Goal: Task Accomplishment & Management: Manage account settings

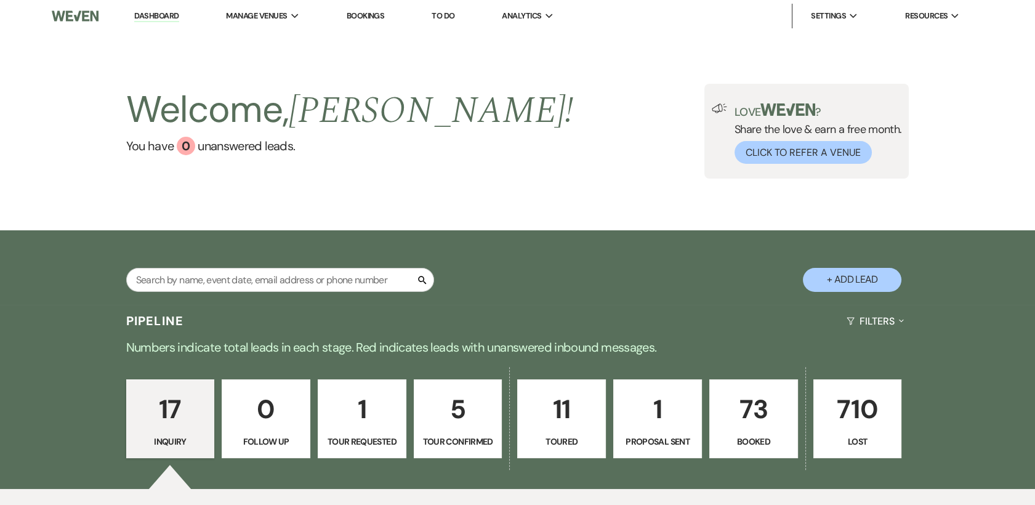
click at [459, 428] on p "5" at bounding box center [458, 408] width 73 height 41
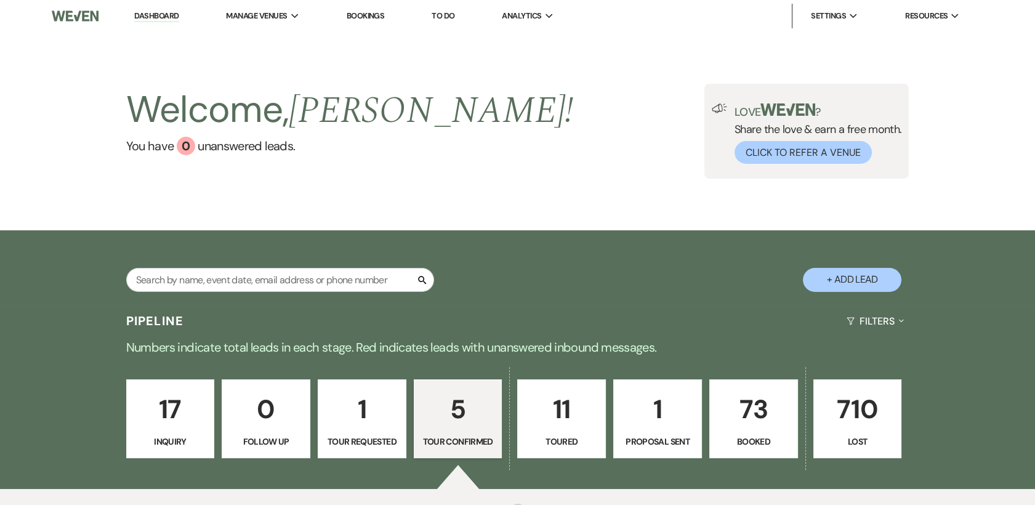
select select "4"
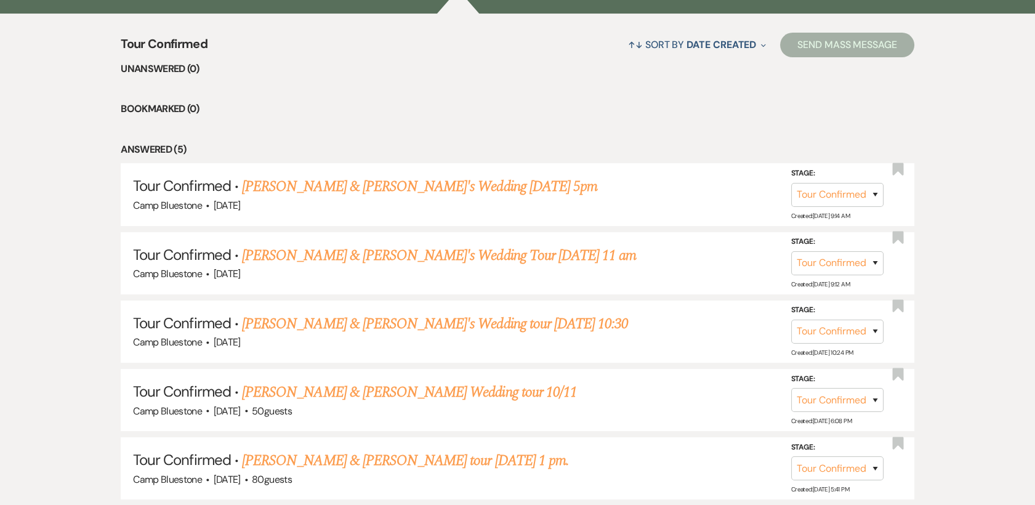
scroll to position [478, 0]
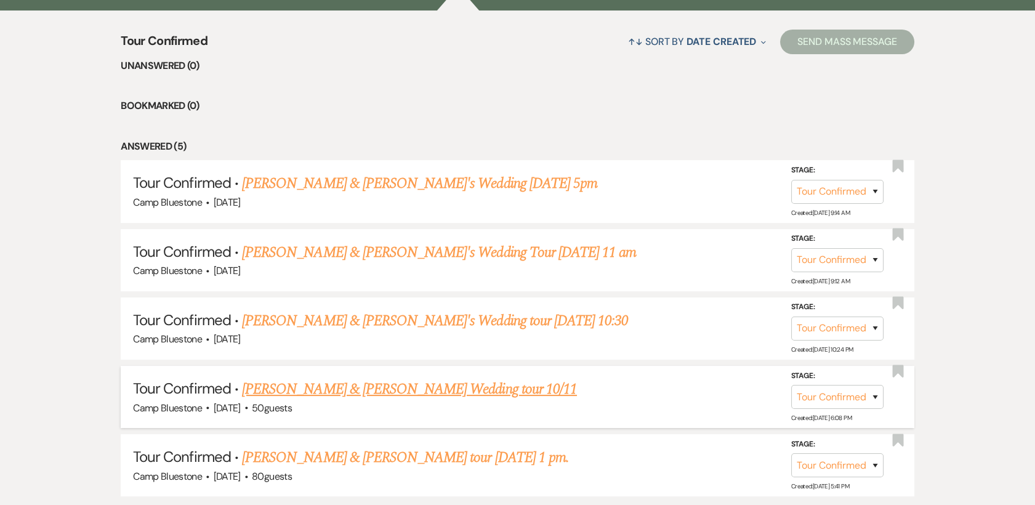
click at [271, 387] on link "[PERSON_NAME] & [PERSON_NAME] Wedding tour 10/11" at bounding box center [409, 389] width 335 height 22
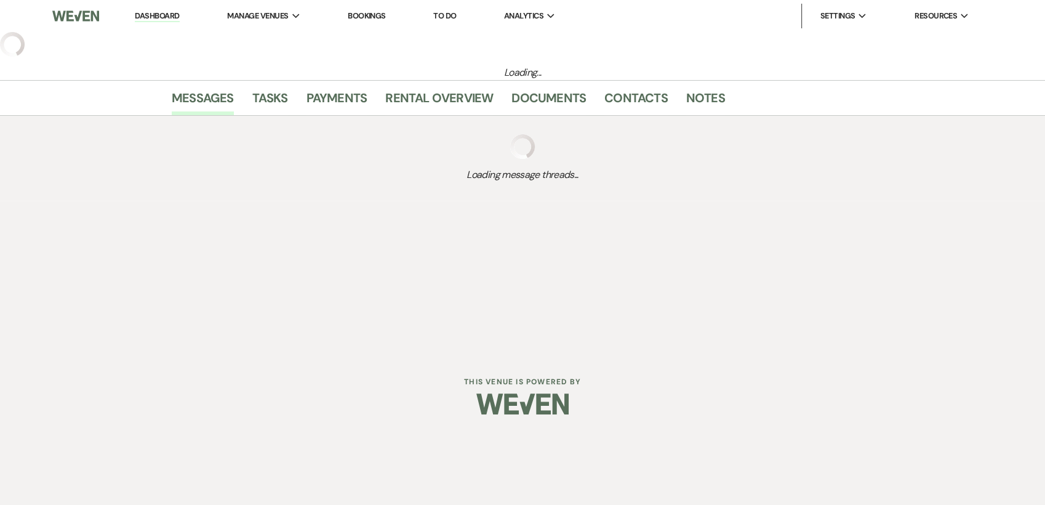
select select "4"
select select "1"
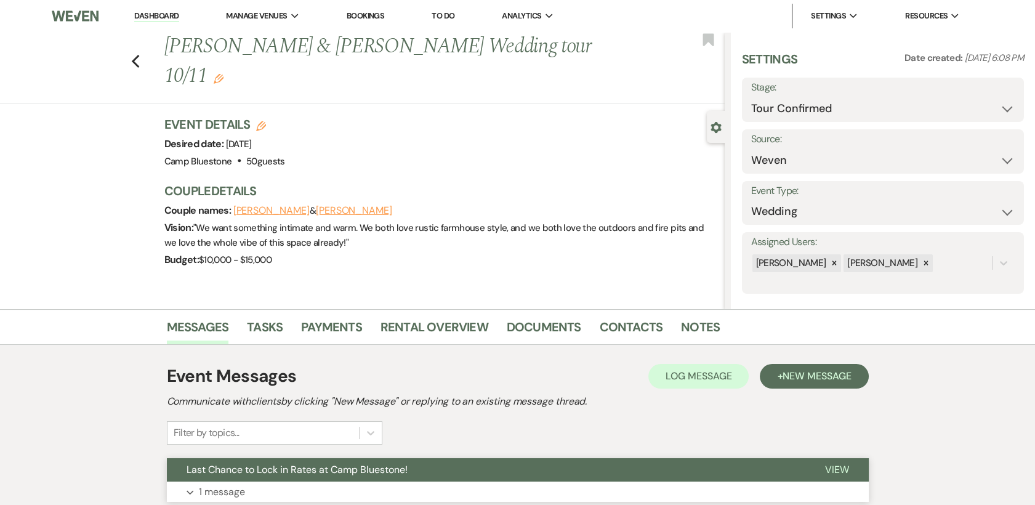
click at [835, 474] on span "View" at bounding box center [837, 469] width 24 height 13
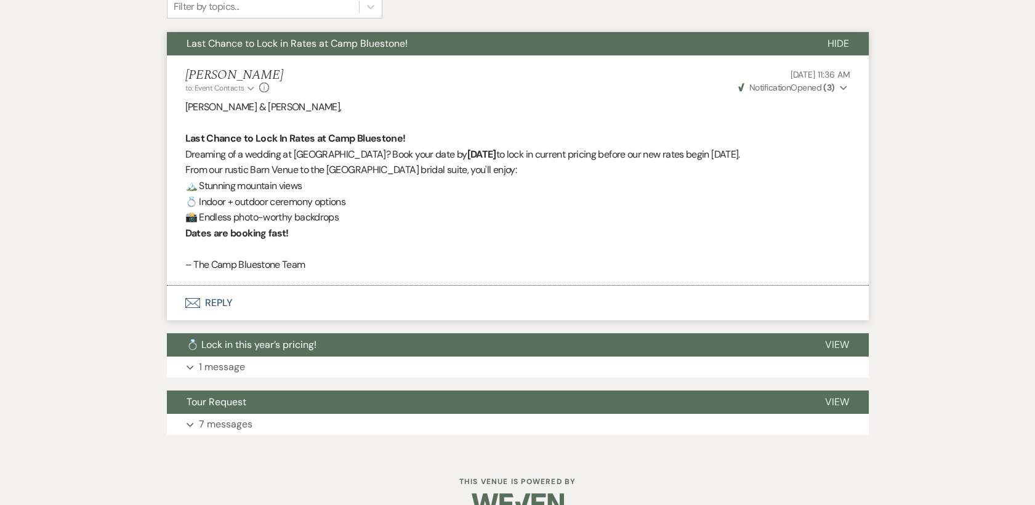
scroll to position [449, 0]
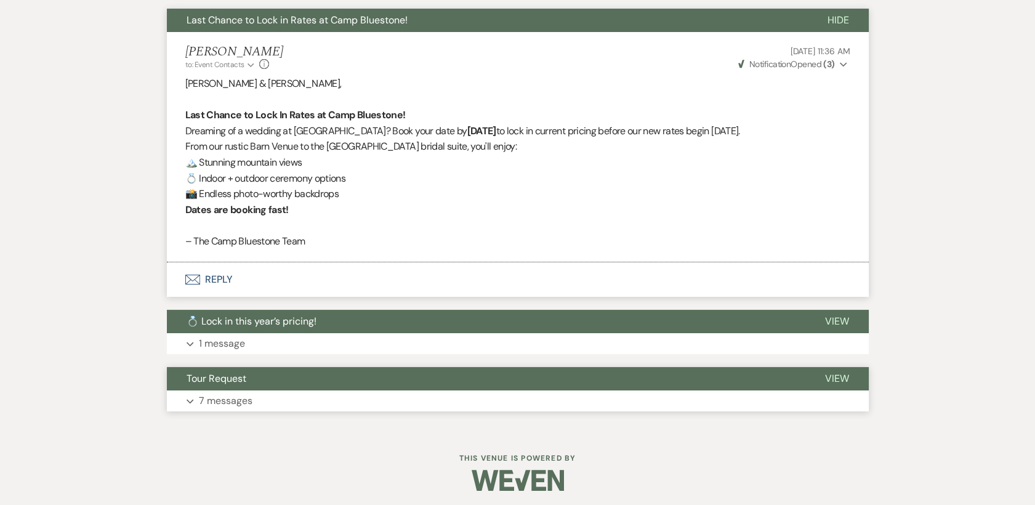
click at [842, 377] on span "View" at bounding box center [837, 378] width 24 height 13
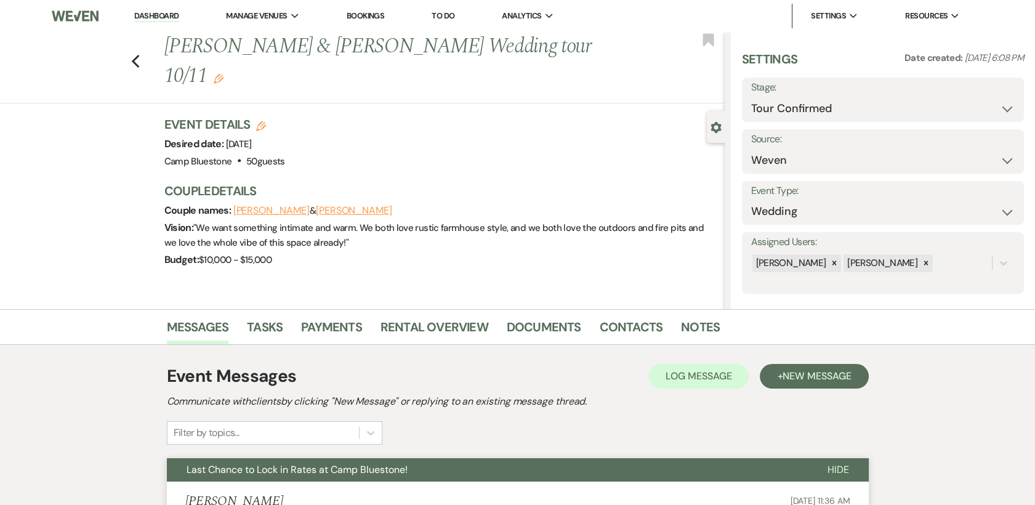
scroll to position [5, 0]
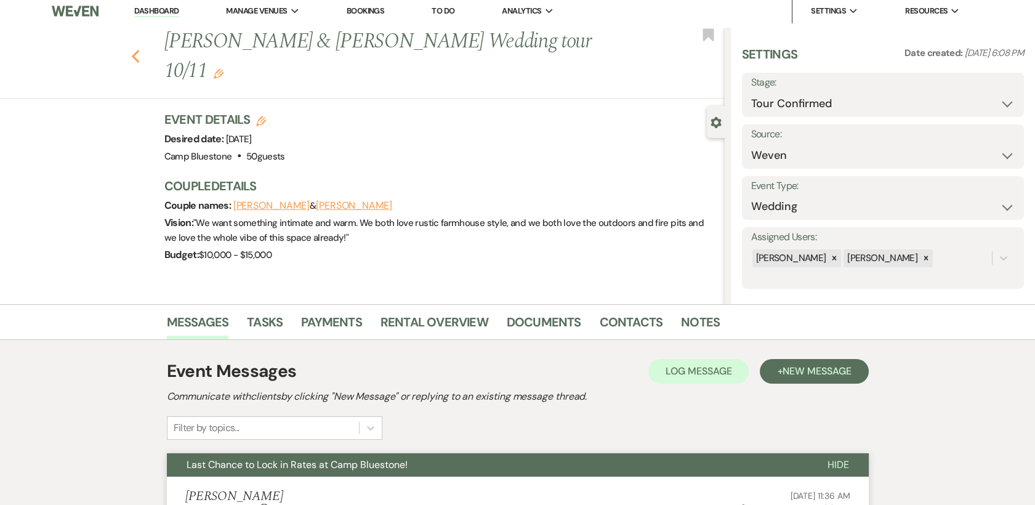
click at [138, 54] on use "button" at bounding box center [135, 57] width 8 height 14
select select "4"
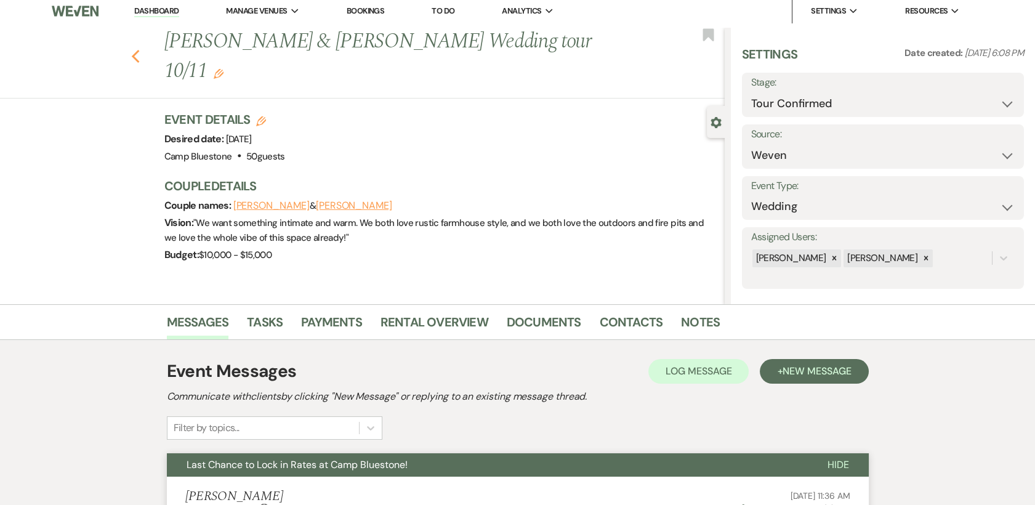
select select "4"
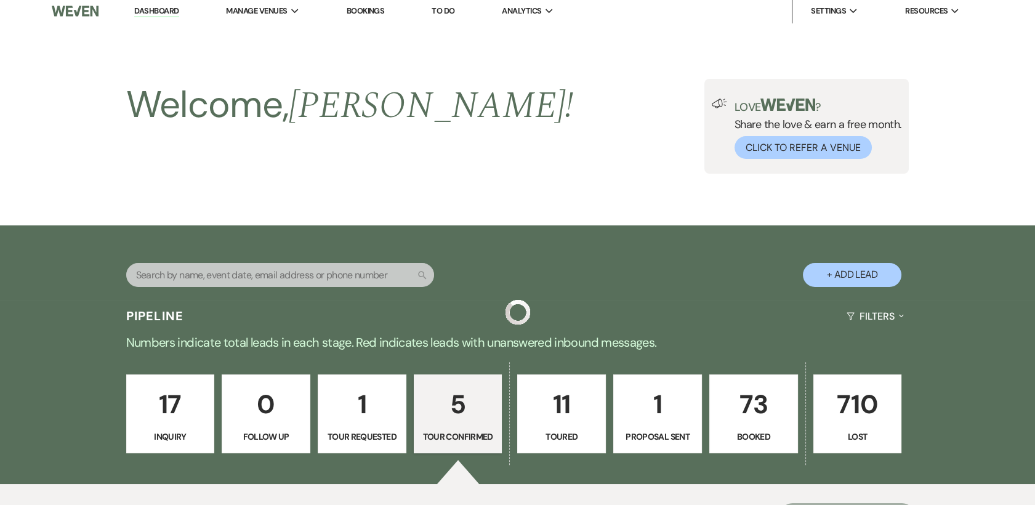
scroll to position [478, 0]
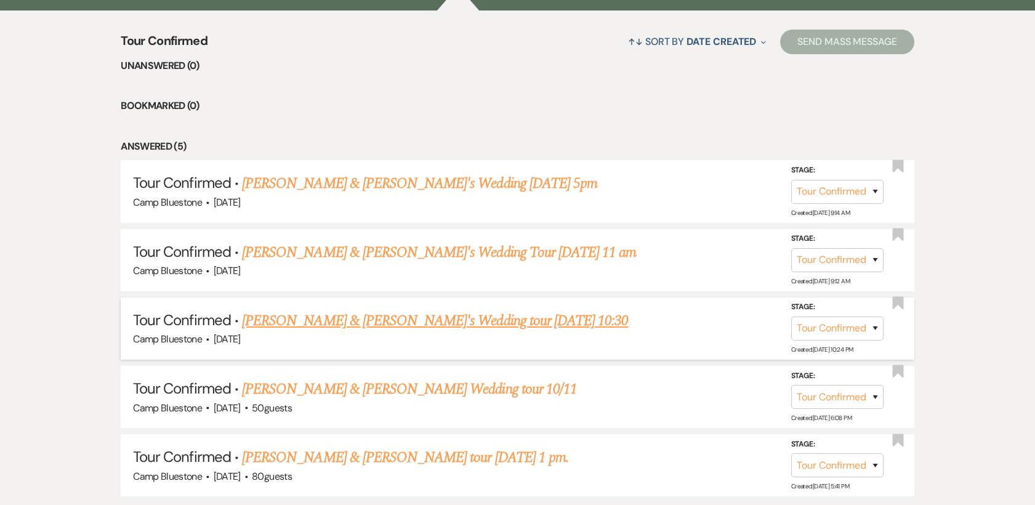
click at [324, 321] on link "[PERSON_NAME] & [PERSON_NAME]'s Wedding tour [DATE] 10:30" at bounding box center [435, 321] width 386 height 22
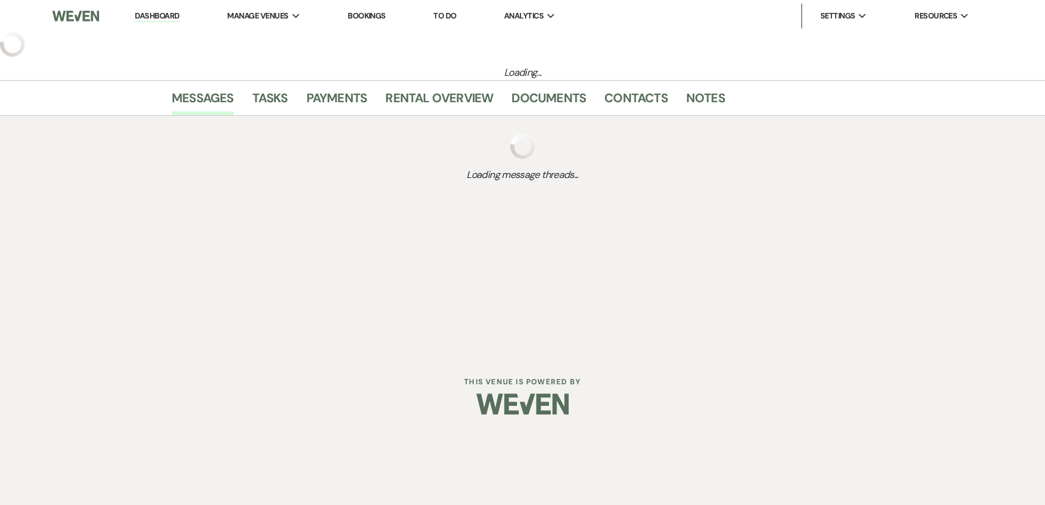
select select "4"
select select "14"
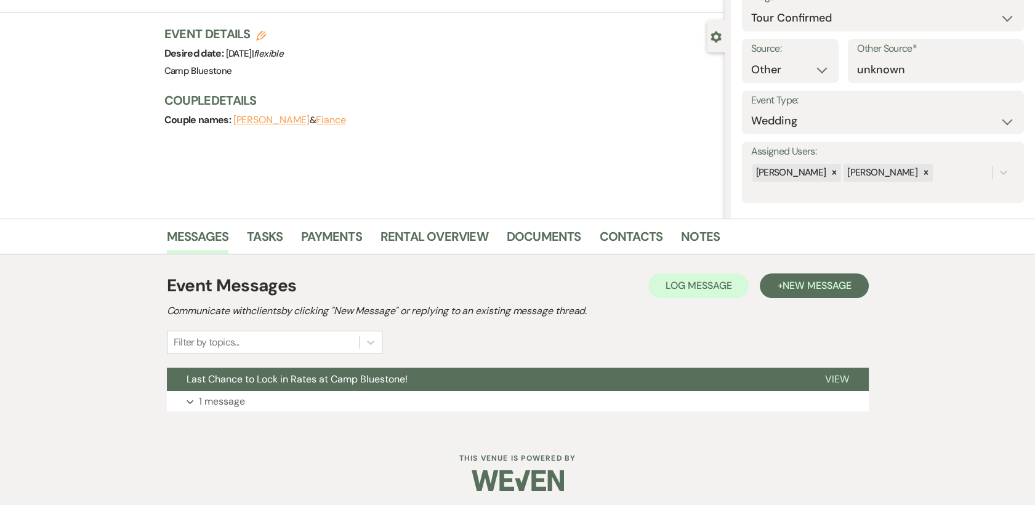
scroll to position [94, 0]
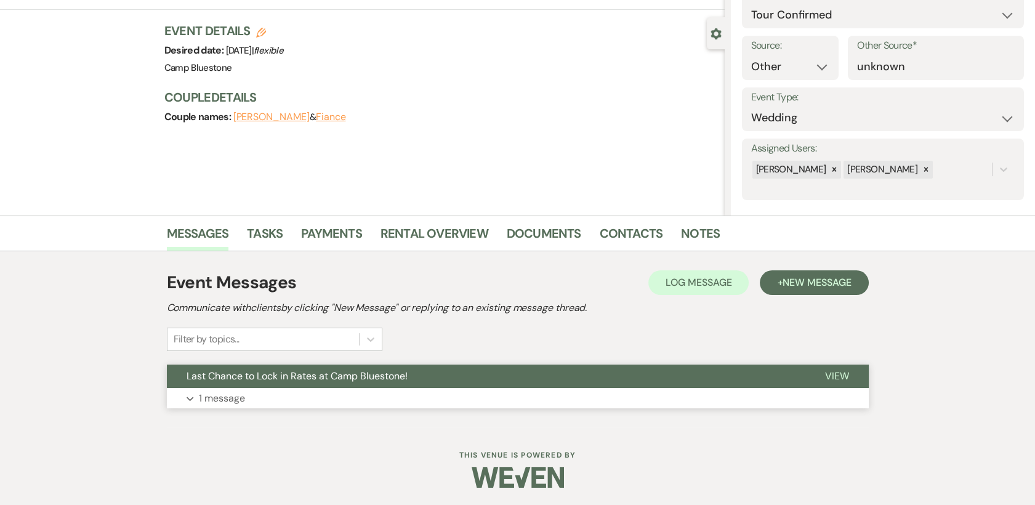
click at [839, 371] on span "View" at bounding box center [837, 375] width 24 height 13
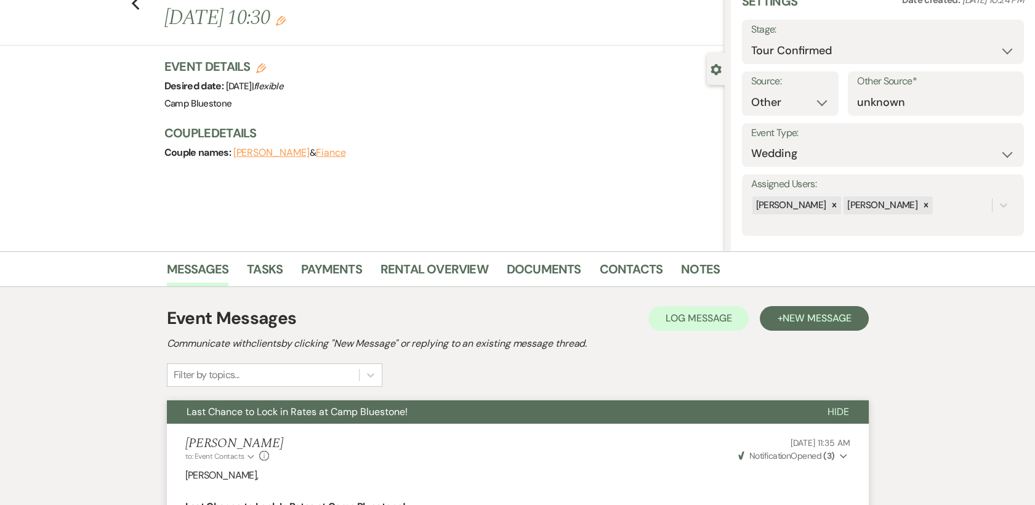
scroll to position [0, 0]
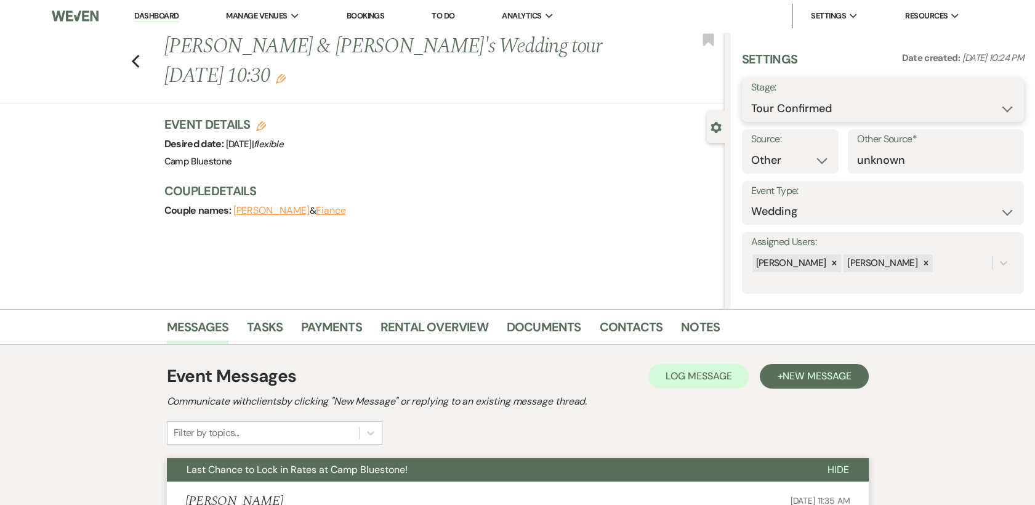
click at [996, 108] on select "Inquiry Follow Up Tour Requested Tour Confirmed Toured Proposal Sent Booked Lost" at bounding box center [882, 109] width 263 height 24
select select "5"
click at [751, 97] on select "Inquiry Follow Up Tour Requested Tour Confirmed Toured Proposal Sent Booked Lost" at bounding box center [882, 109] width 263 height 24
click at [991, 100] on button "Save" at bounding box center [994, 99] width 60 height 25
click at [149, 15] on link "Dashboard" at bounding box center [156, 16] width 44 height 12
